Goal: Find specific page/section: Find specific page/section

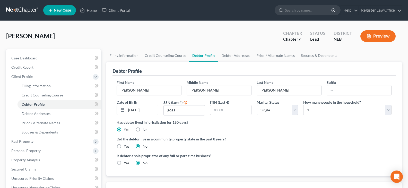
select select "0"
drag, startPoint x: 88, startPoint y: 11, endPoint x: 66, endPoint y: 25, distance: 26.0
click at [88, 11] on link "Home" at bounding box center [89, 10] width 22 height 9
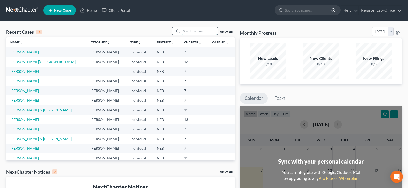
click at [196, 31] on input "search" at bounding box center [200, 30] width 36 height 7
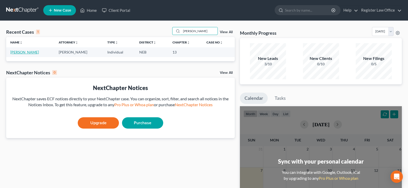
type input "[PERSON_NAME]"
click at [31, 54] on link "[PERSON_NAME]" at bounding box center [24, 52] width 29 height 4
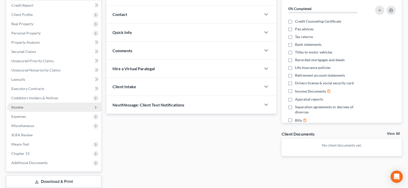
scroll to position [77, 0]
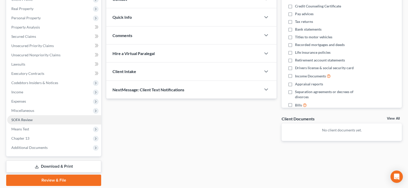
click at [27, 120] on span "SOFA Review" at bounding box center [21, 120] width 21 height 4
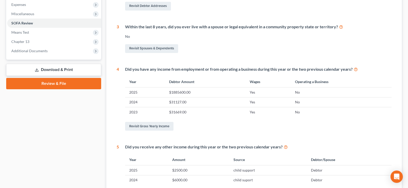
scroll to position [180, 0]
